Goal: Information Seeking & Learning: Learn about a topic

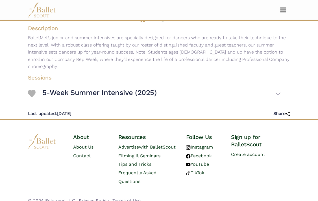
scroll to position [90, 0]
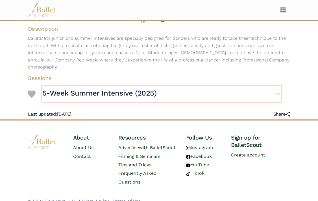
click at [132, 89] on h3 "5-Week Summer Intensive (2025)" at bounding box center [99, 93] width 114 height 9
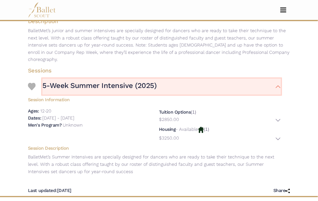
scroll to position [103, 0]
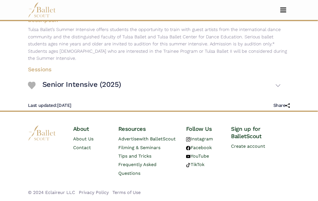
scroll to position [104, 0]
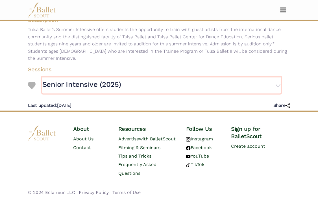
click at [168, 79] on button "Senior Intensive (2025)" at bounding box center [161, 86] width 239 height 16
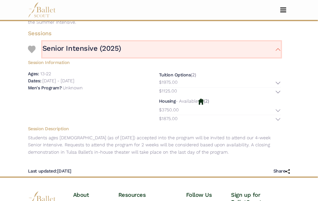
scroll to position [137, 0]
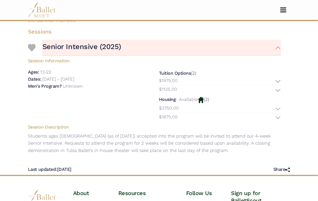
click at [205, 96] on div "Tuition Options (2) $1975.00 Description: $1125.00" at bounding box center [220, 96] width 131 height 54
